Goal: Task Accomplishment & Management: Manage account settings

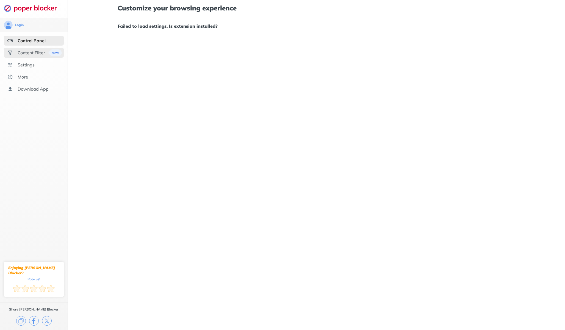
click at [33, 53] on div "Content Filter" at bounding box center [31, 52] width 27 height 5
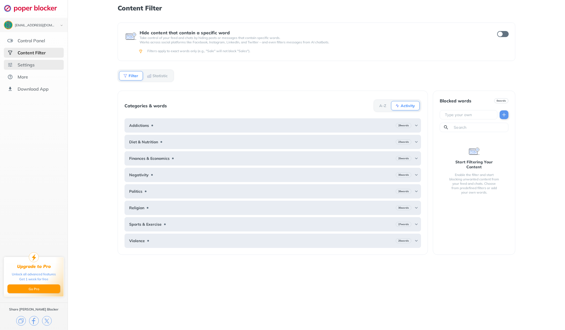
click at [33, 64] on div "Settings" at bounding box center [26, 64] width 17 height 5
